Goal: Obtain resource: Download file/media

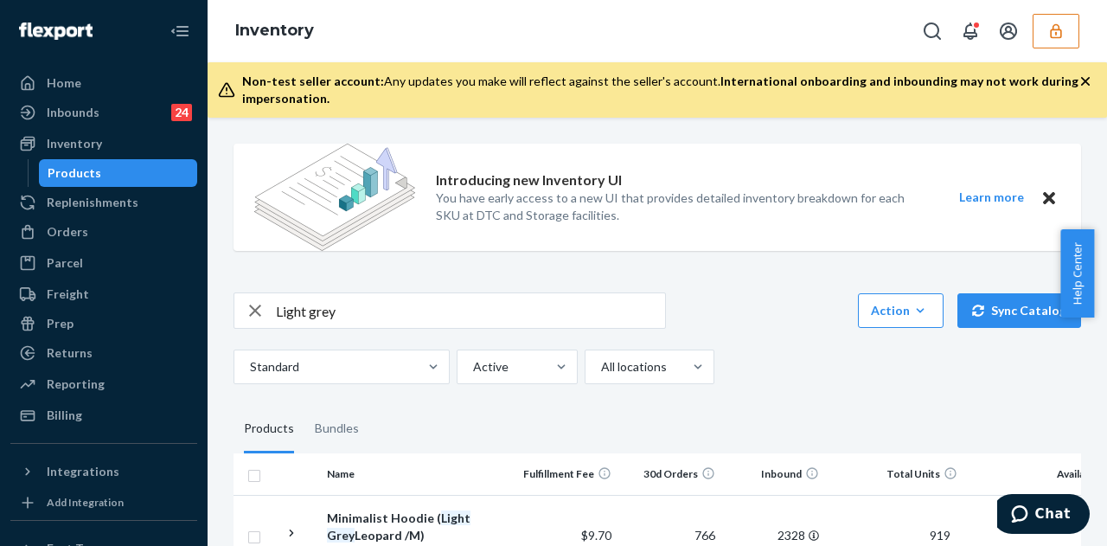
scroll to position [1124, 0]
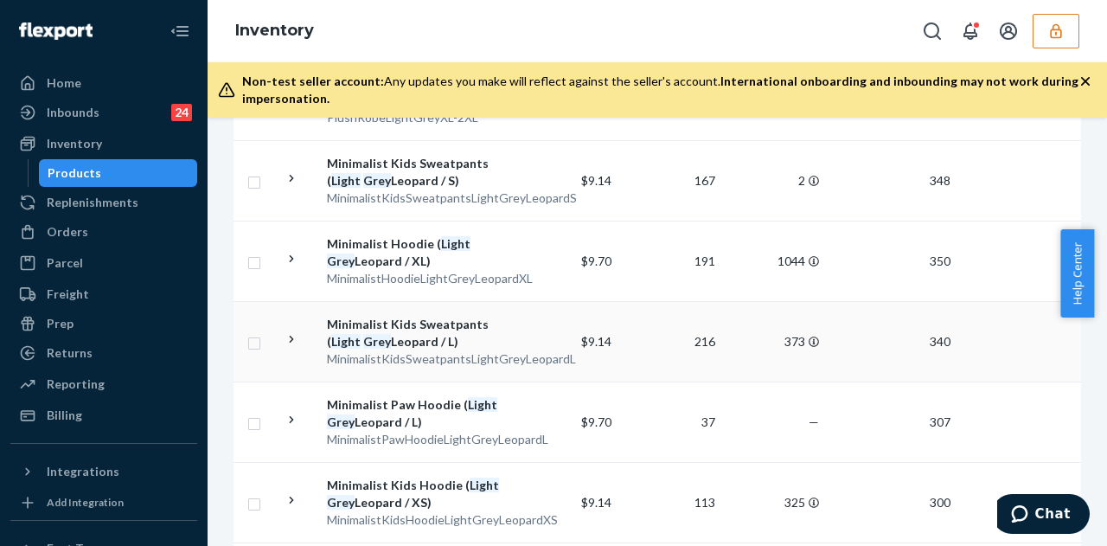
click at [538, 323] on td "$9.14" at bounding box center [566, 341] width 104 height 80
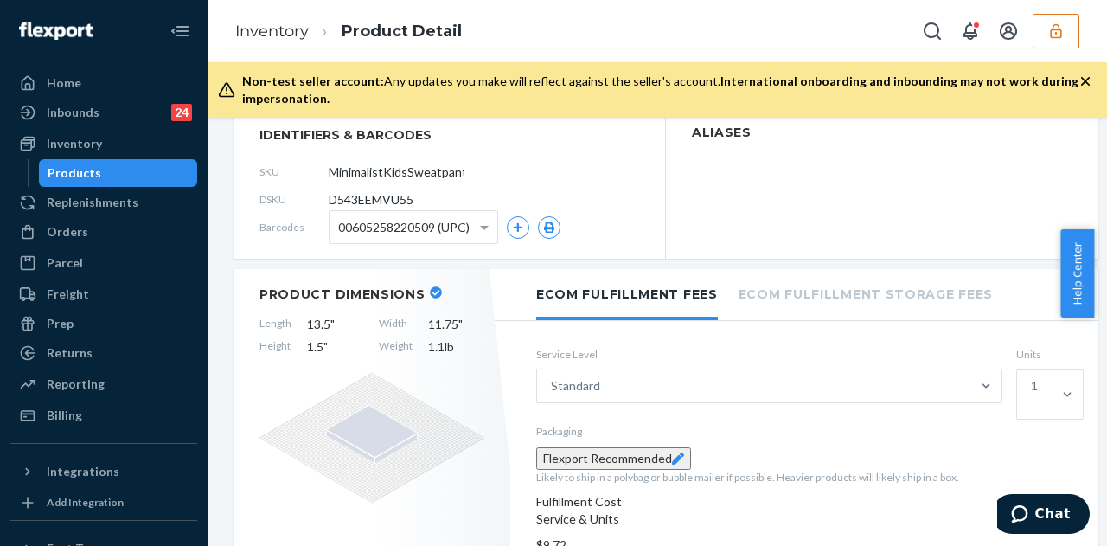
scroll to position [259, 0]
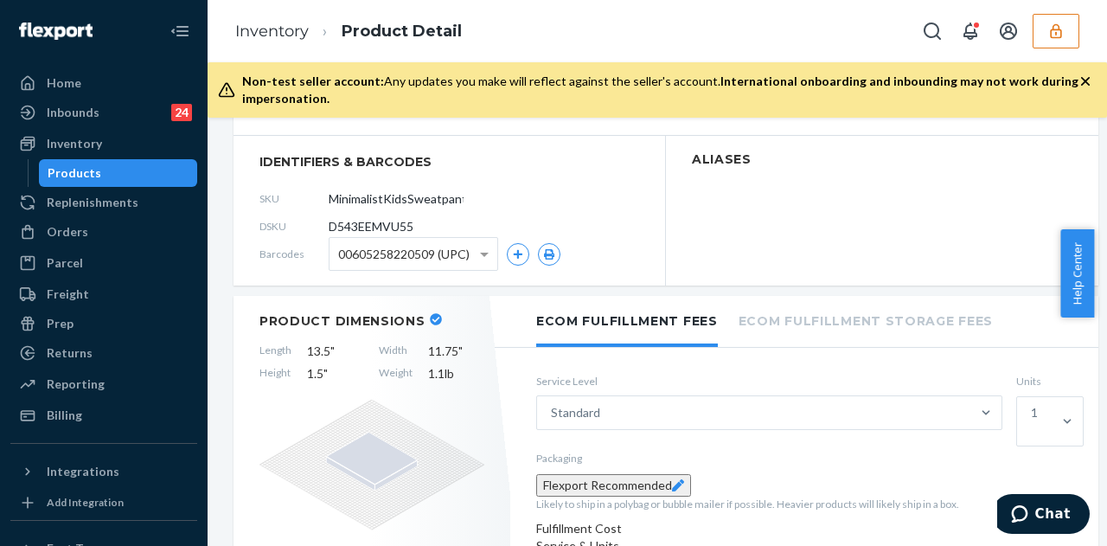
click at [450, 262] on span "00605258220509 (UPC)" at bounding box center [403, 254] width 131 height 29
click at [550, 250] on icon "button" at bounding box center [549, 254] width 12 height 10
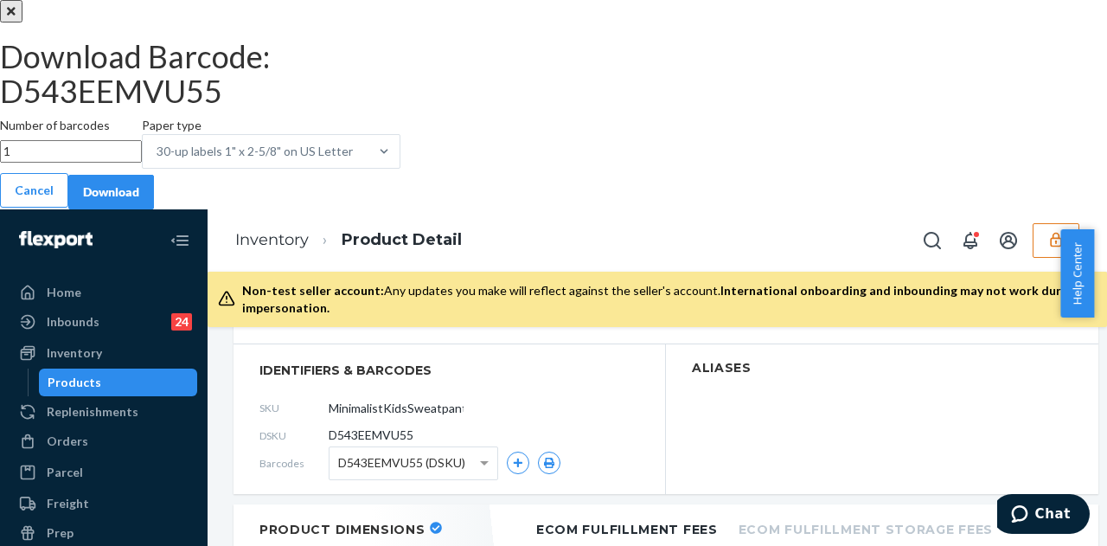
click at [139, 201] on div "Download" at bounding box center [111, 191] width 56 height 17
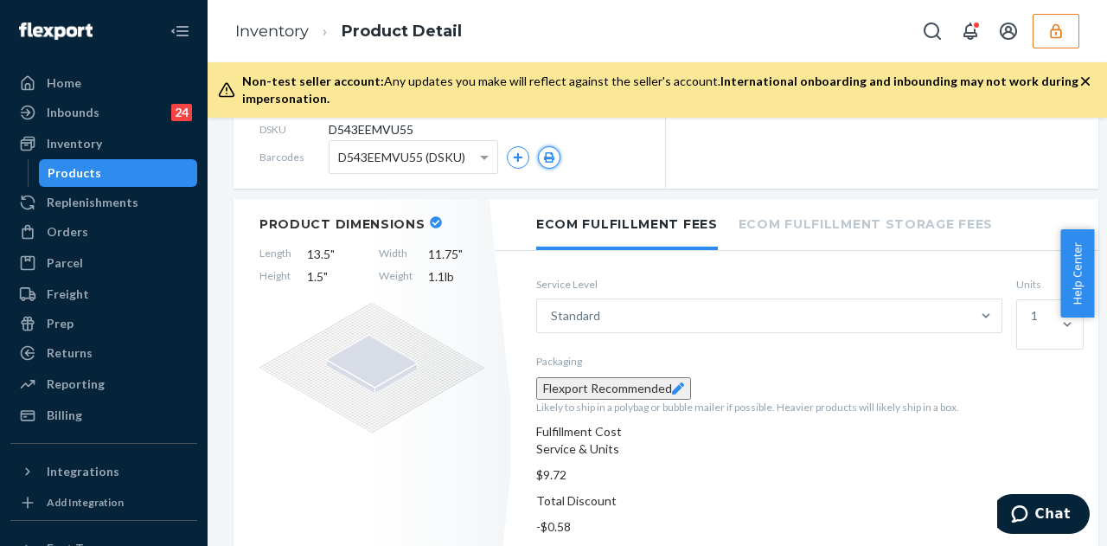
scroll to position [173, 0]
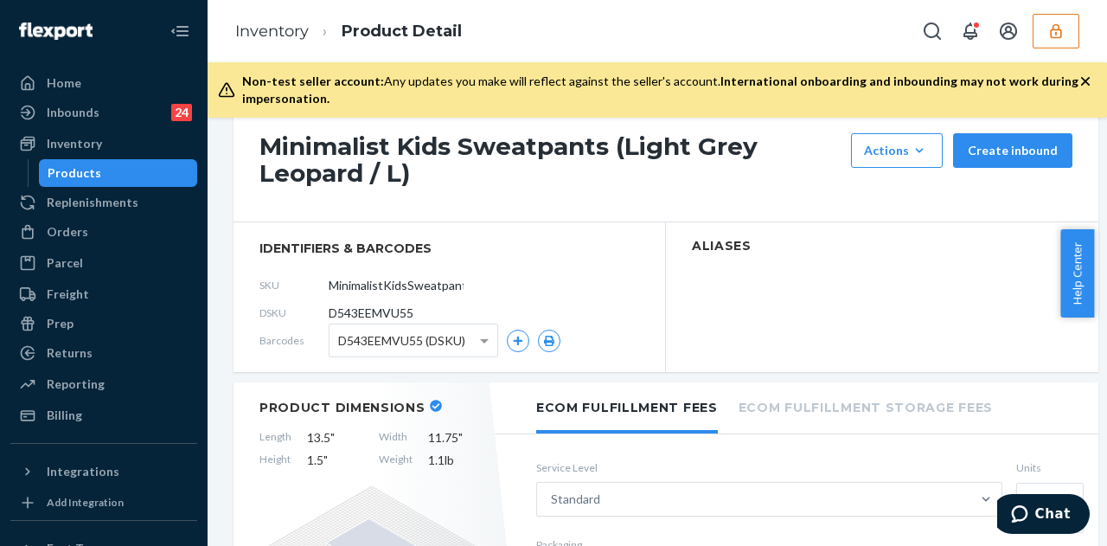
click at [1073, 33] on button "button" at bounding box center [1055, 31] width 47 height 35
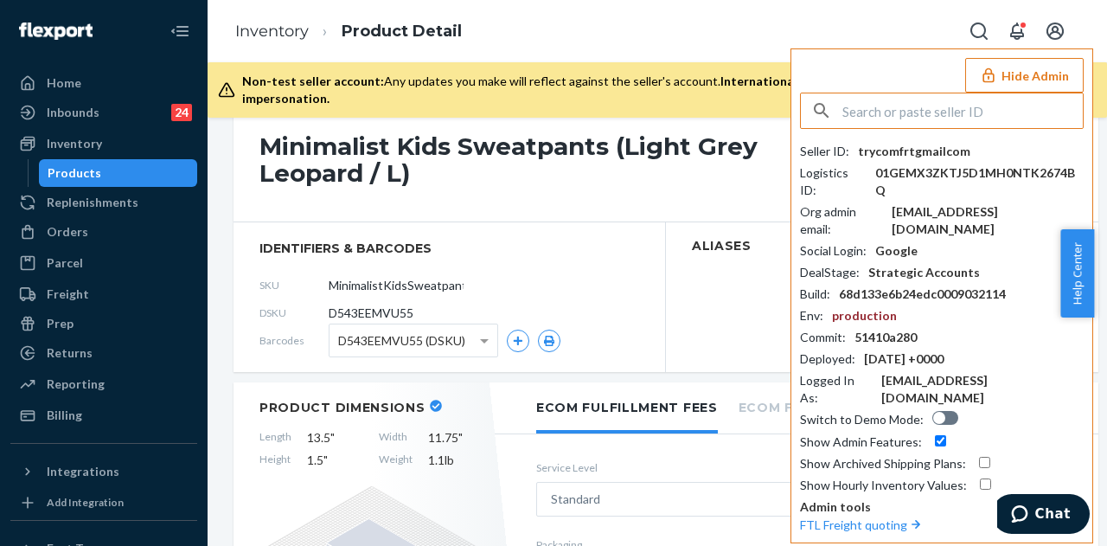
click at [889, 110] on input "text" at bounding box center [962, 110] width 240 height 35
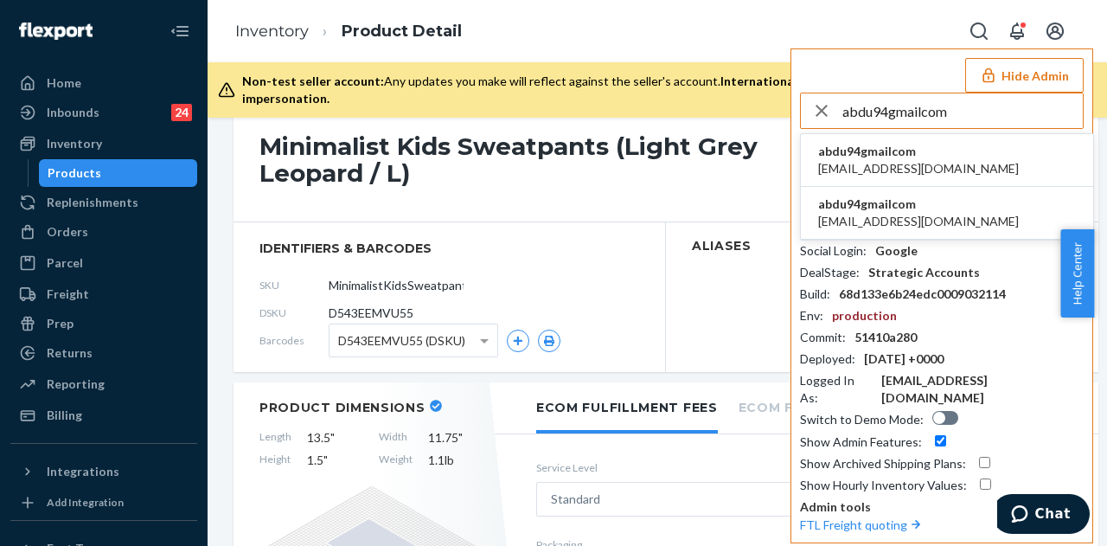
type input "abdu94gmailcom"
click at [877, 150] on span "abdu94gmailcom" at bounding box center [918, 151] width 201 height 17
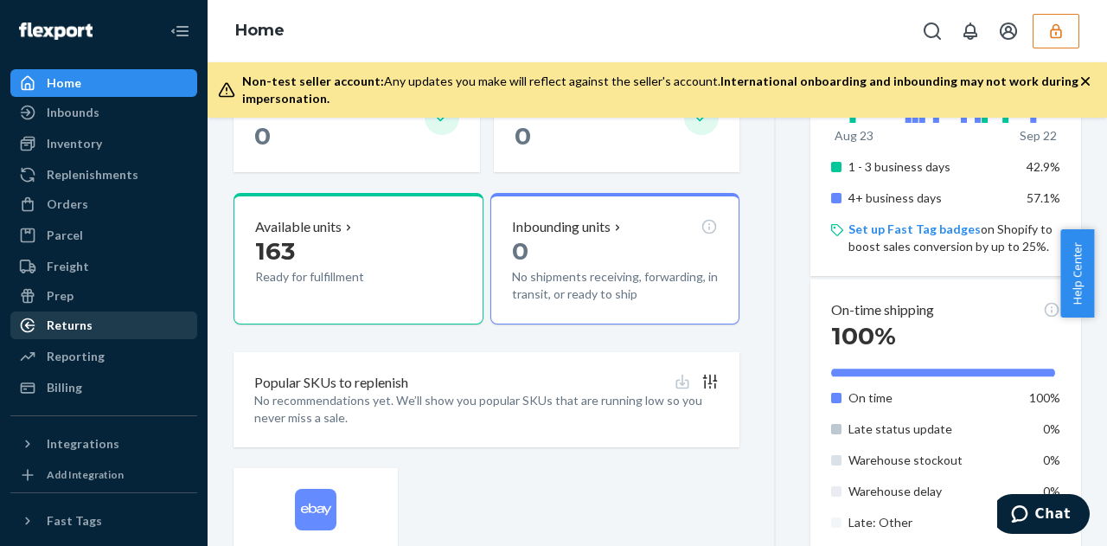
scroll to position [605, 0]
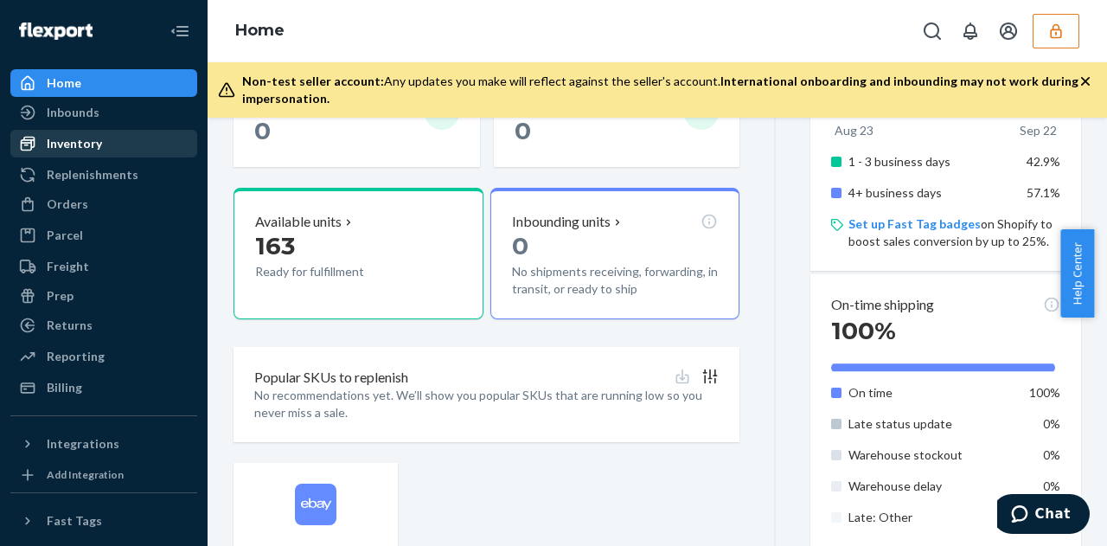
click at [71, 154] on div "Inventory" at bounding box center [103, 143] width 183 height 24
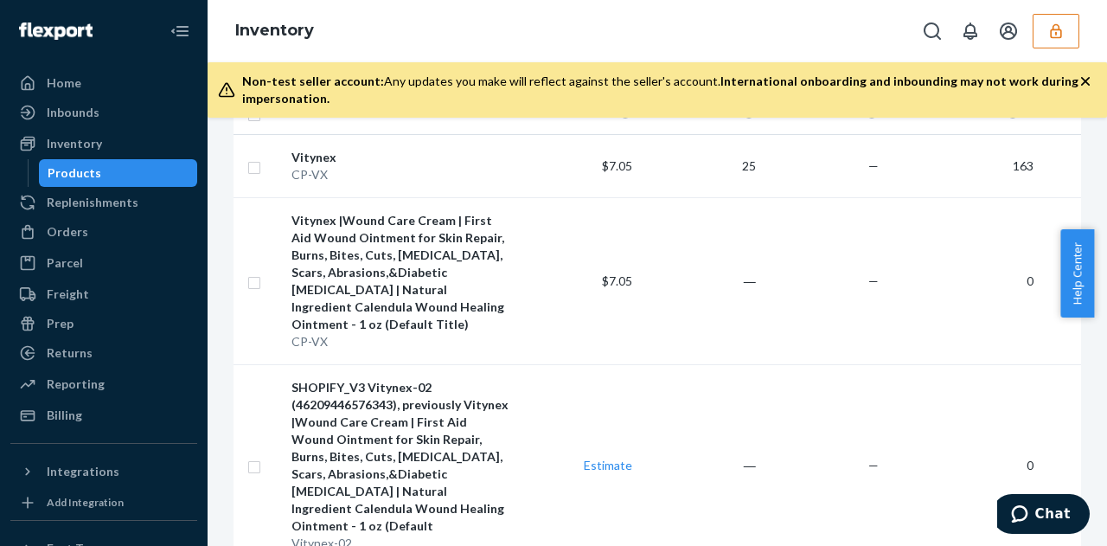
scroll to position [26, 0]
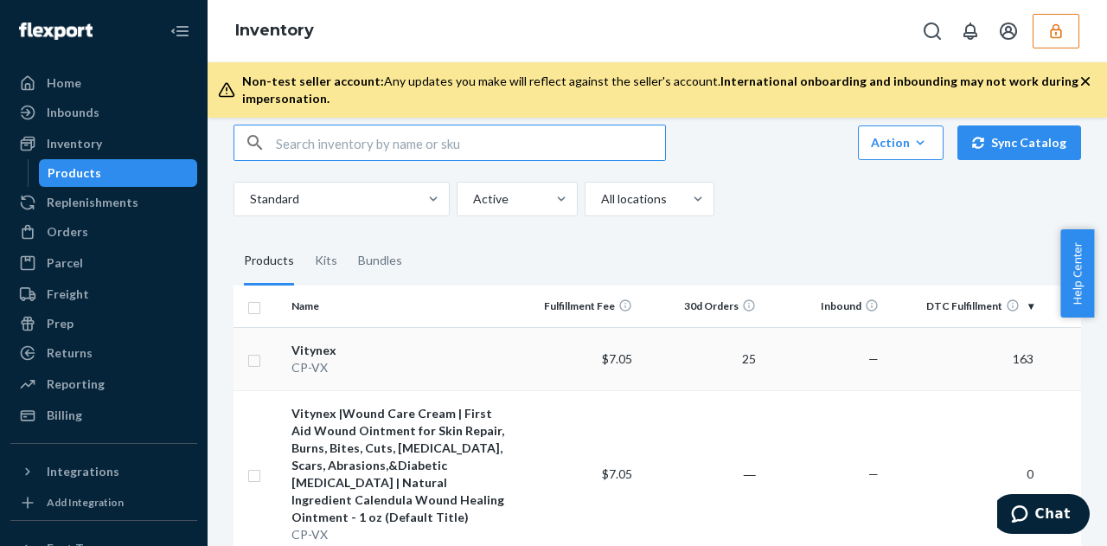
click at [497, 367] on div "CP-VX" at bounding box center [399, 367] width 217 height 17
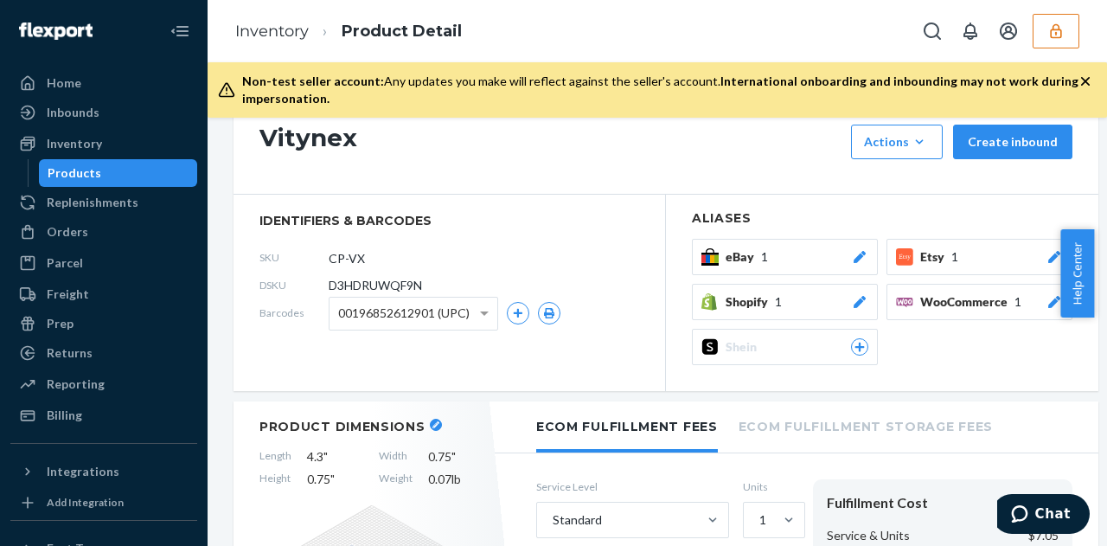
scroll to position [173, 0]
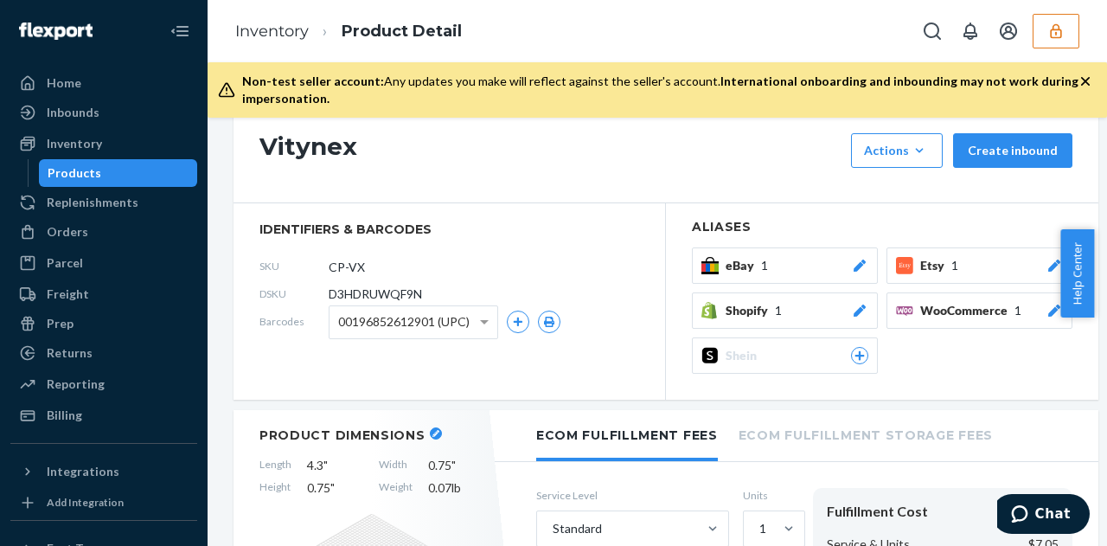
click at [456, 315] on span "00196852612901 (UPC)" at bounding box center [403, 321] width 131 height 29
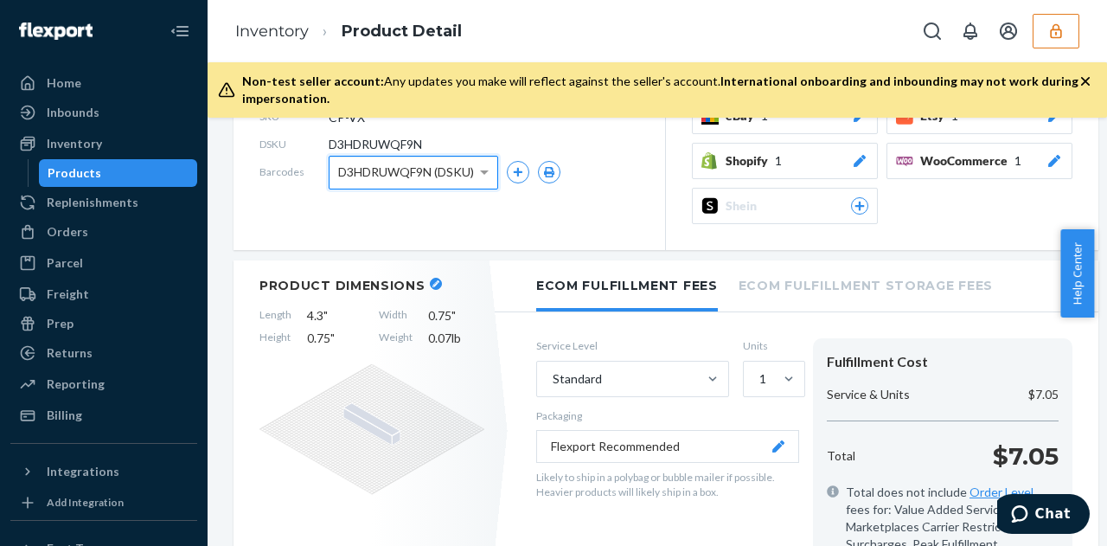
scroll to position [346, 0]
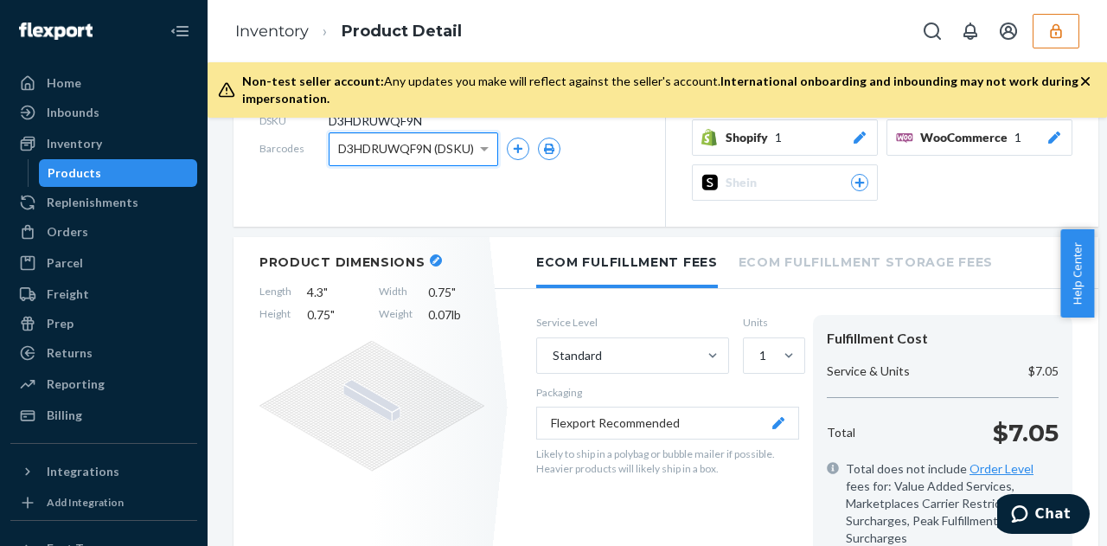
drag, startPoint x: 135, startPoint y: 141, endPoint x: 192, endPoint y: 148, distance: 57.5
click at [135, 141] on div "Inventory" at bounding box center [103, 143] width 183 height 24
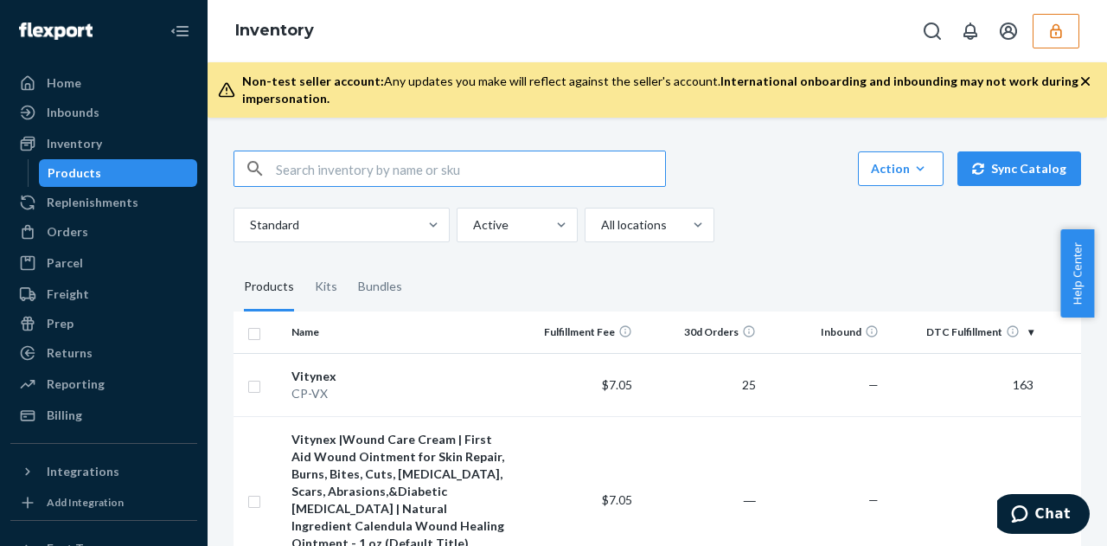
click at [412, 169] on input "text" at bounding box center [470, 168] width 389 height 35
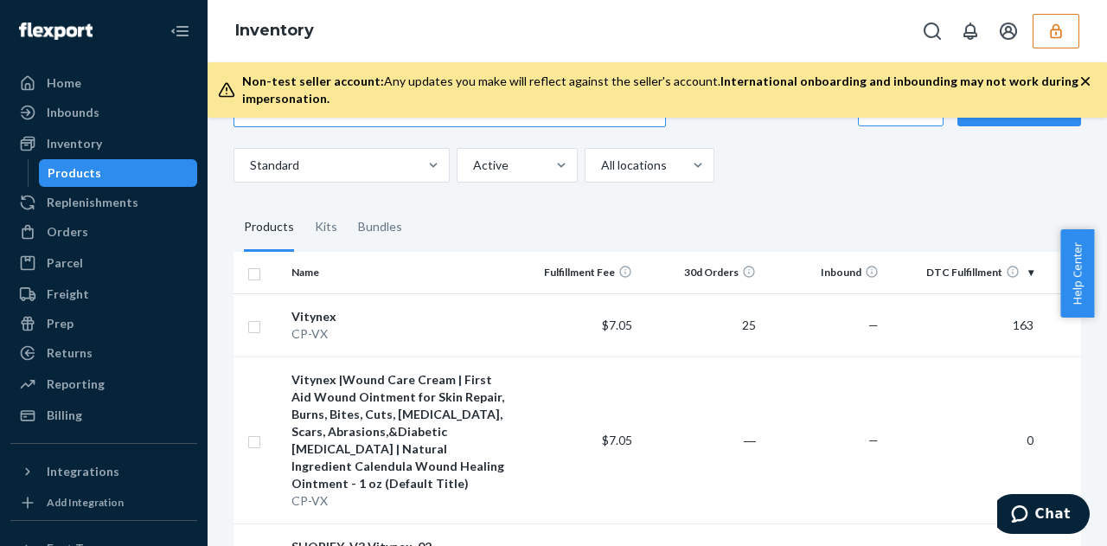
scroll to position [86, 0]
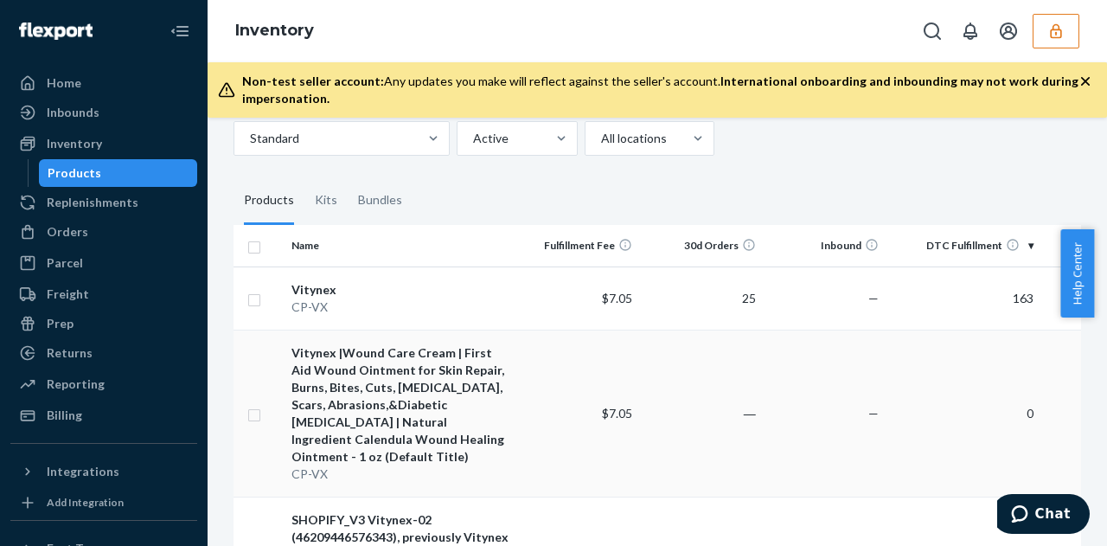
type input "DE5B4N92DH7"
click at [472, 378] on div "Vitynex |Wound Care Cream | First Aid Wound Ointment for Skin Repair, Burns, Bi…" at bounding box center [399, 404] width 217 height 121
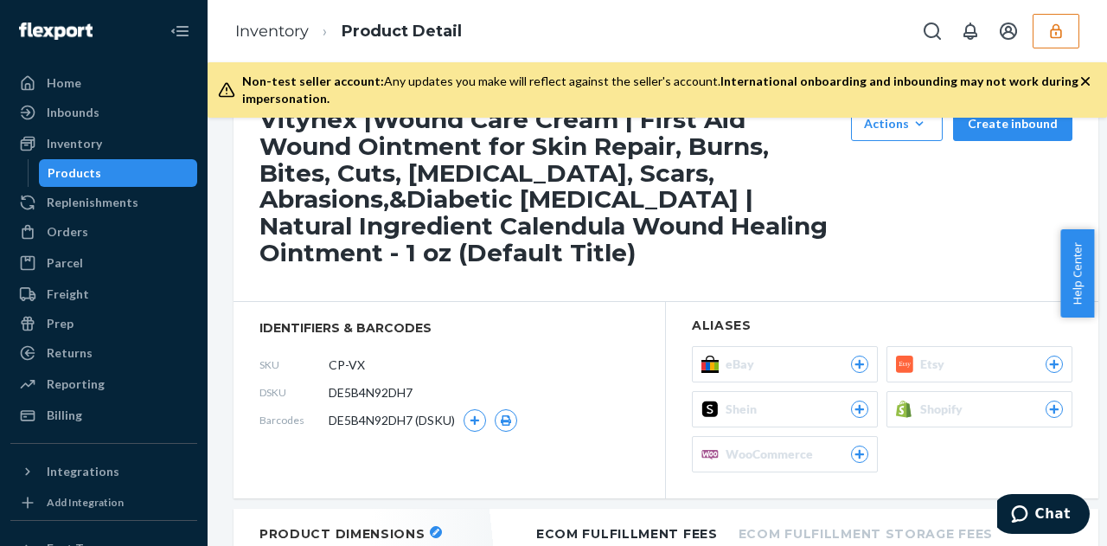
scroll to position [173, 0]
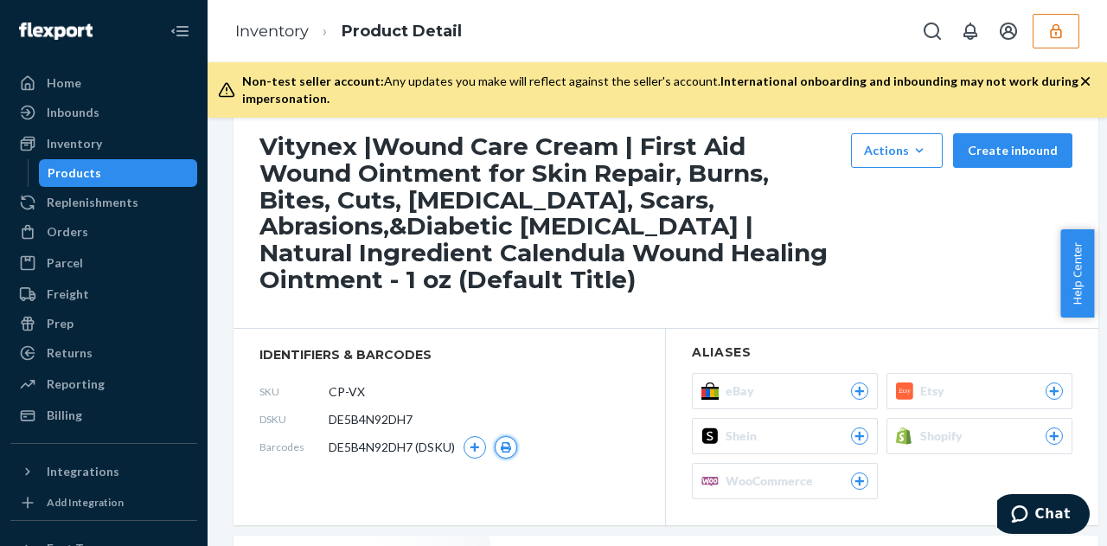
click at [515, 436] on button "button" at bounding box center [506, 447] width 22 height 22
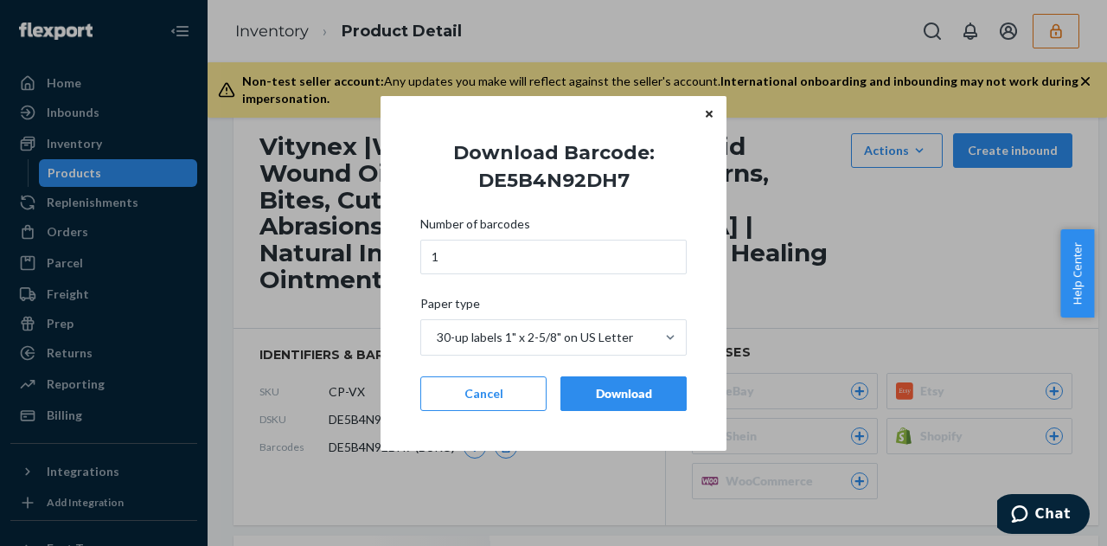
click at [659, 389] on div "Download" at bounding box center [623, 393] width 97 height 17
